Goal: Task Accomplishment & Management: Complete application form

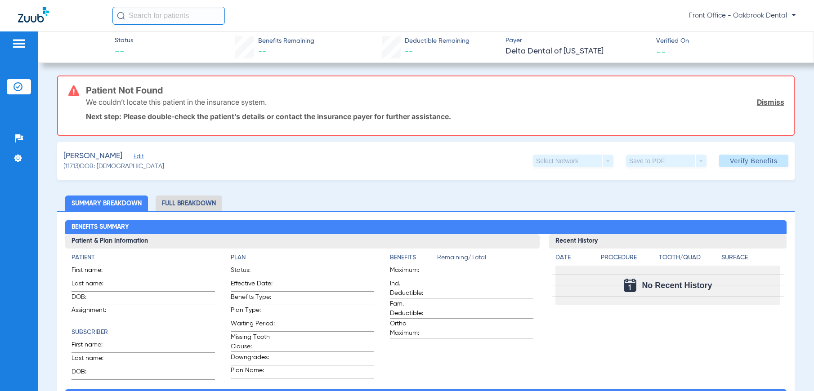
click at [11, 50] on div at bounding box center [19, 44] width 24 height 13
click at [20, 43] on img at bounding box center [19, 43] width 14 height 11
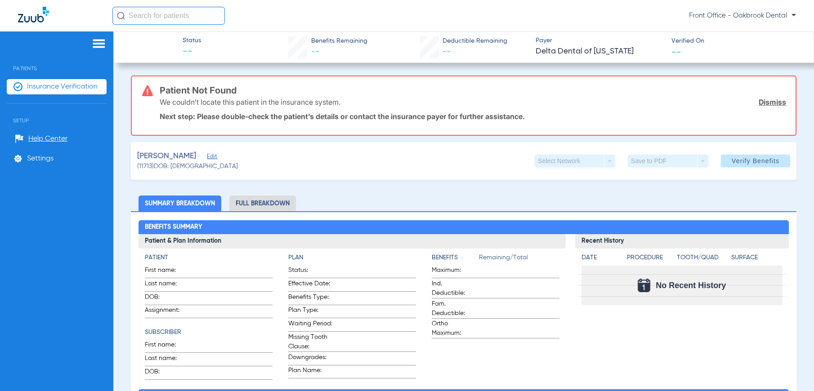
click at [63, 86] on span "Insurance Verification" at bounding box center [62, 86] width 71 height 9
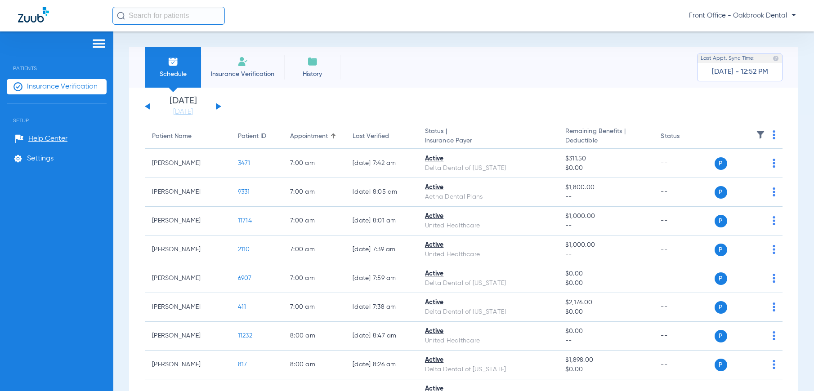
click at [222, 106] on app-single-date-navigator "[DATE] [DATE] [DATE] [DATE] [DATE] [DATE] [DATE] [DATE] [DATE] [DATE] [DATE] [D…" at bounding box center [463, 107] width 637 height 20
click at [240, 67] on img at bounding box center [242, 61] width 11 height 11
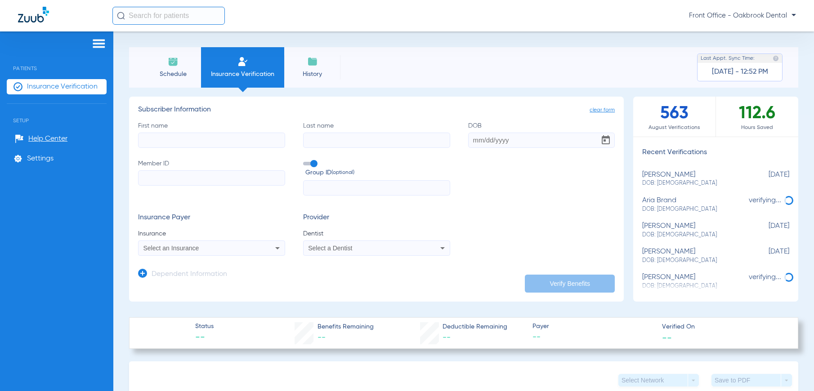
click at [231, 135] on input "First name" at bounding box center [211, 140] width 147 height 15
type input "[PERSON_NAME]"
type input "Rechcygl"
type input "[DATE]"
type input "08072404509"
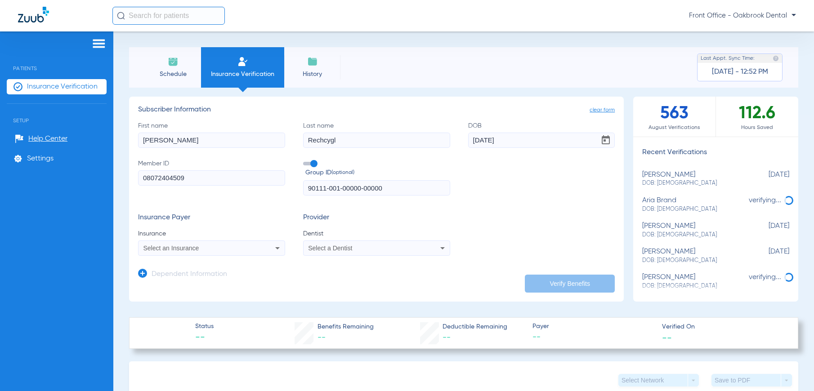
drag, startPoint x: 377, startPoint y: 187, endPoint x: 189, endPoint y: 189, distance: 187.9
click at [189, 189] on div "First name [PERSON_NAME] Last name [PERSON_NAME] DOB [DEMOGRAPHIC_DATA] Member …" at bounding box center [376, 158] width 477 height 75
type input "0"
drag, startPoint x: 217, startPoint y: 174, endPoint x: 13, endPoint y: 151, distance: 204.9
click at [13, 151] on div "Patients Insurance Verification Setup Help Center Settings Schedule Insurance V…" at bounding box center [407, 226] width 814 height 391
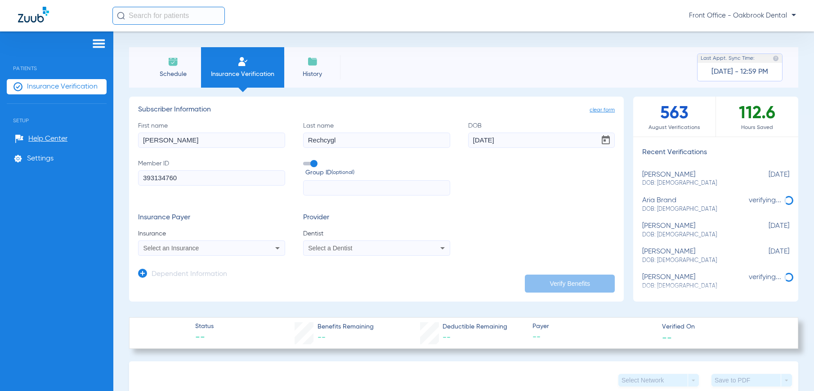
type input "393134760"
click at [238, 254] on div "Select an Insurance" at bounding box center [211, 248] width 146 height 11
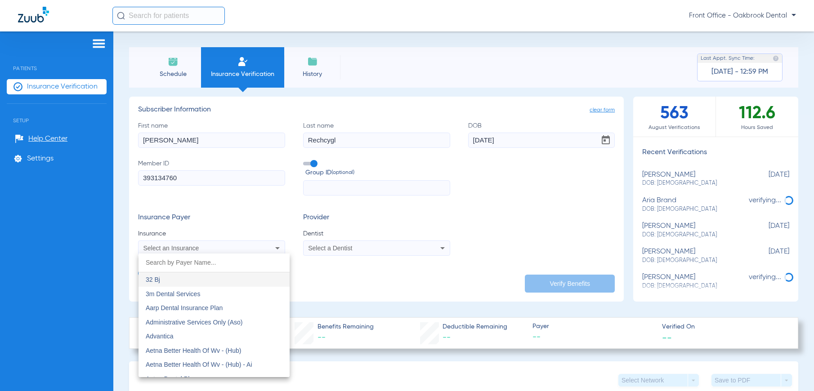
click at [226, 263] on input "dropdown search" at bounding box center [213, 263] width 151 height 18
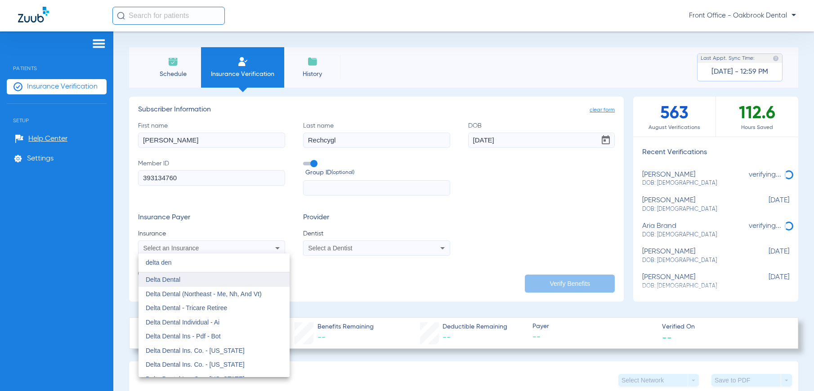
type input "delta den"
click at [192, 276] on mat-option "Delta Dental" at bounding box center [213, 279] width 151 height 14
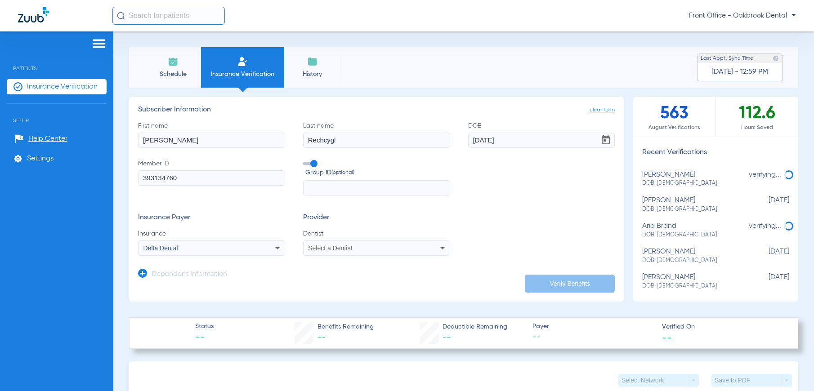
click at [396, 251] on div "Select a Dentist" at bounding box center [362, 248] width 109 height 6
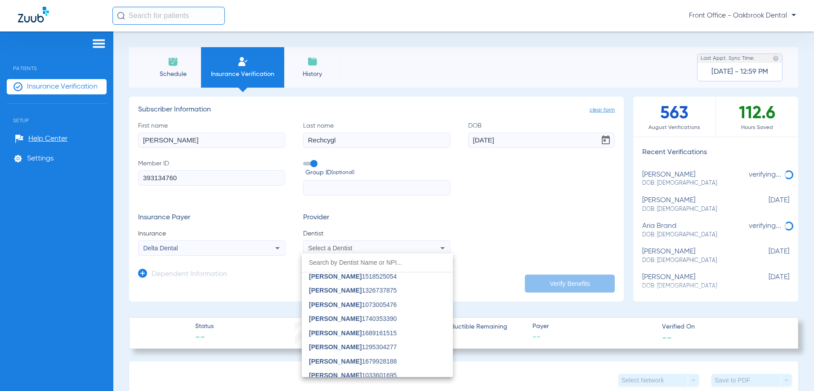
scroll to position [90, 0]
click at [378, 357] on span "[PERSON_NAME] 1033601695" at bounding box center [353, 360] width 88 height 6
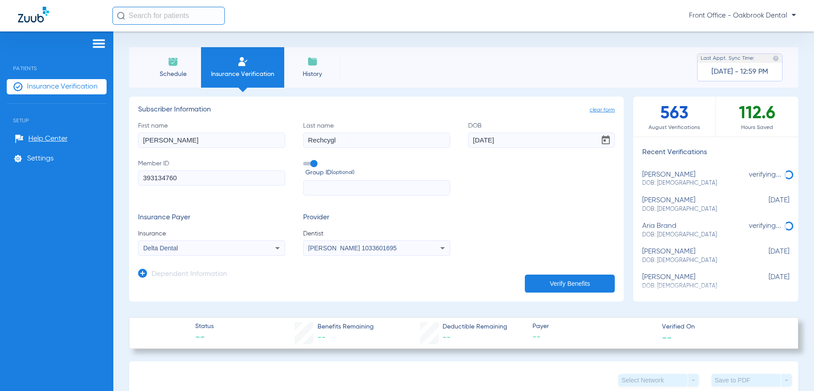
click at [312, 168] on span "Group ID (optional)" at bounding box center [377, 172] width 145 height 9
click at [305, 160] on input "Group ID (optional)" at bounding box center [305, 160] width 0 height 0
click at [543, 277] on button "Verify Benefits" at bounding box center [570, 284] width 90 height 18
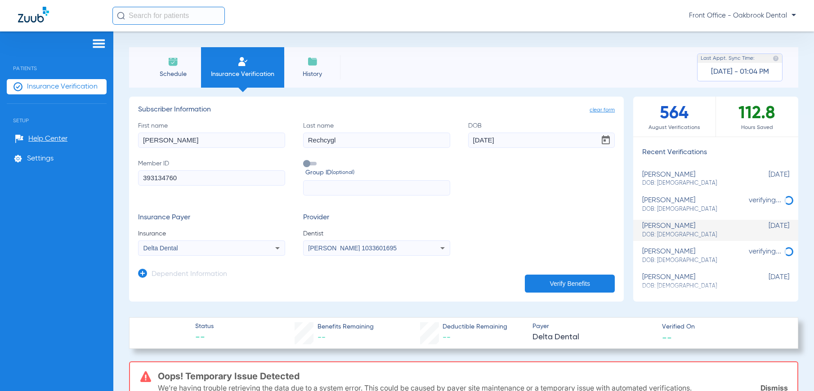
click at [209, 179] on input "393134760" at bounding box center [211, 177] width 147 height 15
drag, startPoint x: 135, startPoint y: 180, endPoint x: 73, endPoint y: 172, distance: 62.1
click at [73, 172] on div "Patients Insurance Verification Setup Help Center Settings Schedule Insurance V…" at bounding box center [407, 226] width 814 height 391
type input "1031987"
click at [194, 242] on mat-select "Delta Dental" at bounding box center [211, 248] width 147 height 15
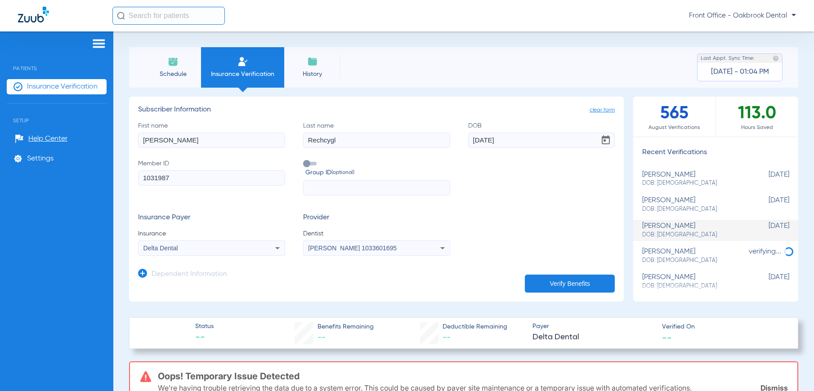
click at [194, 249] on div "Delta Dental" at bounding box center [197, 248] width 109 height 6
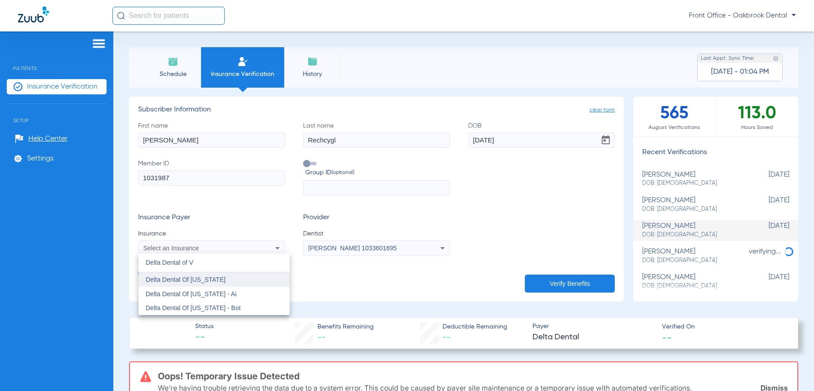
type input "Delta Dental of V"
click at [245, 285] on mat-option "Delta Dental Of [US_STATE]" at bounding box center [213, 279] width 151 height 14
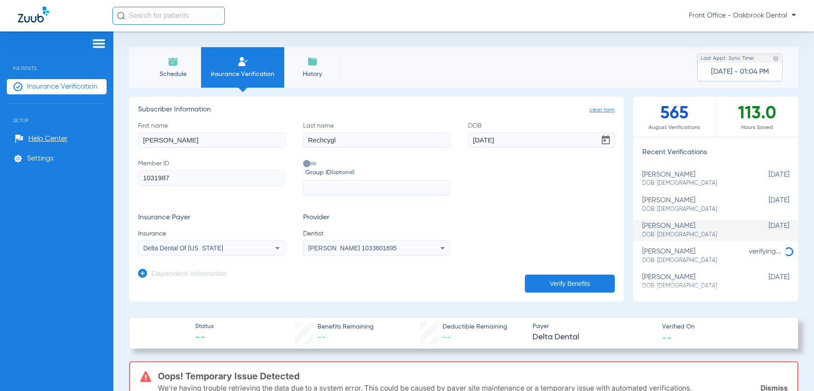
click at [547, 285] on button "Verify Benefits" at bounding box center [570, 284] width 90 height 18
